Goal: Information Seeking & Learning: Learn about a topic

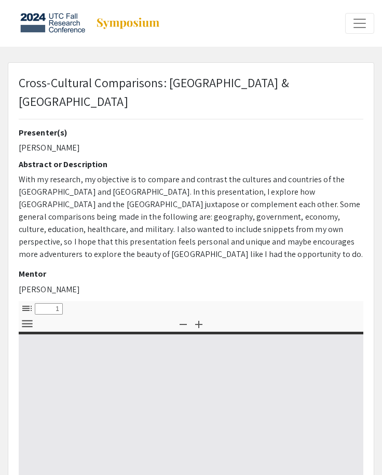
select select "custom"
type input "0"
select select "custom"
type input "0"
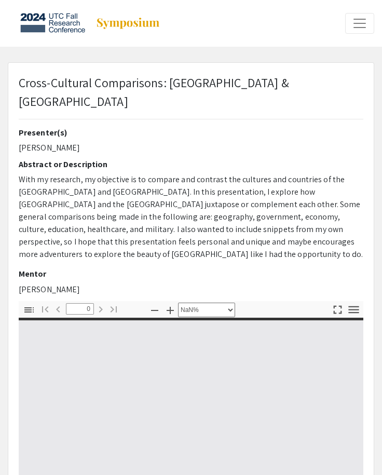
select select "auto"
type input "1"
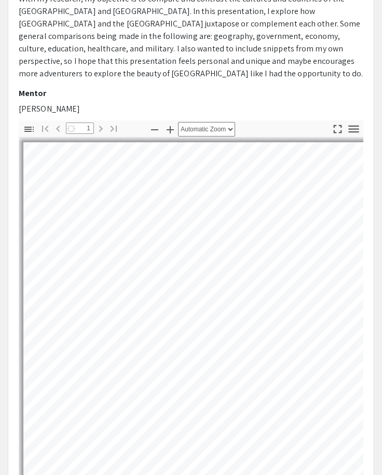
scroll to position [72, 0]
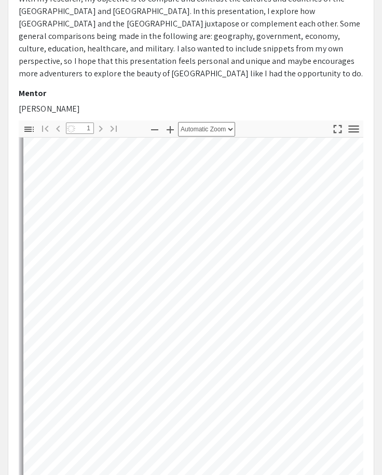
select select "page-width"
